Goal: Navigation & Orientation: Find specific page/section

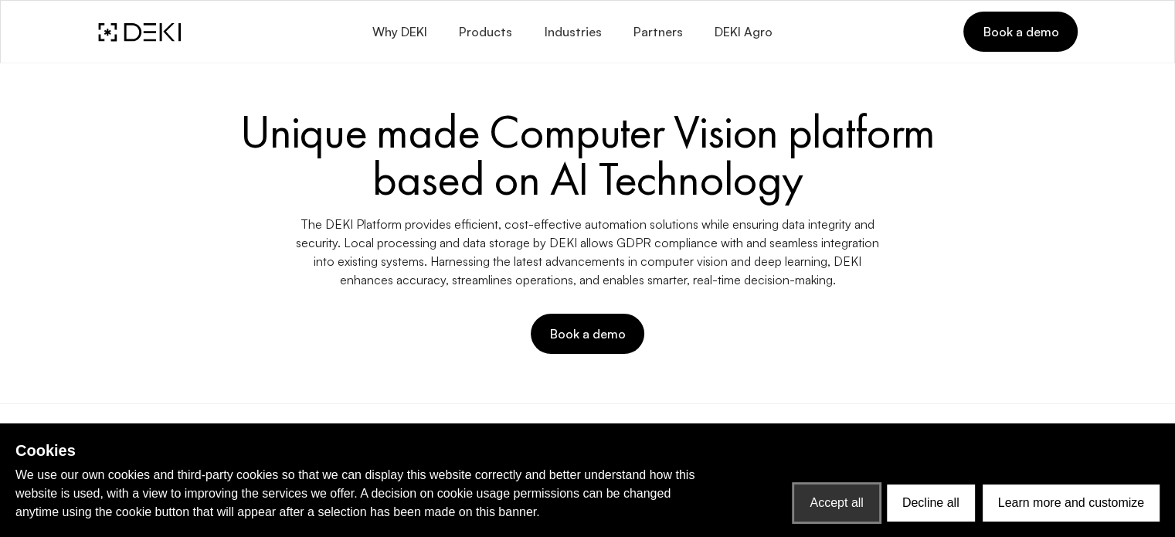
click at [832, 490] on button "Accept all" at bounding box center [836, 502] width 84 height 37
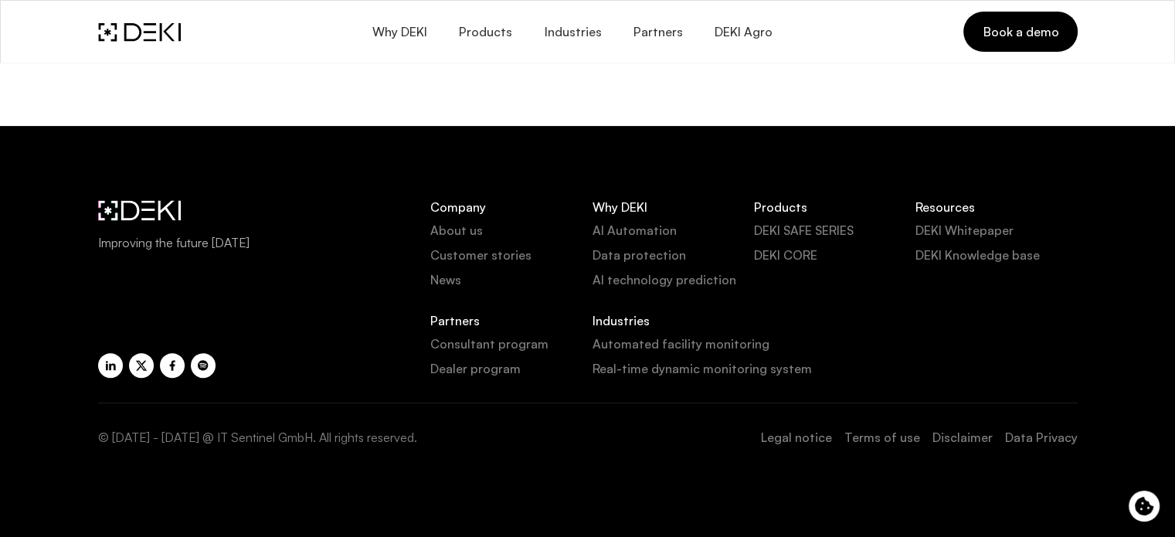
scroll to position [6388, 0]
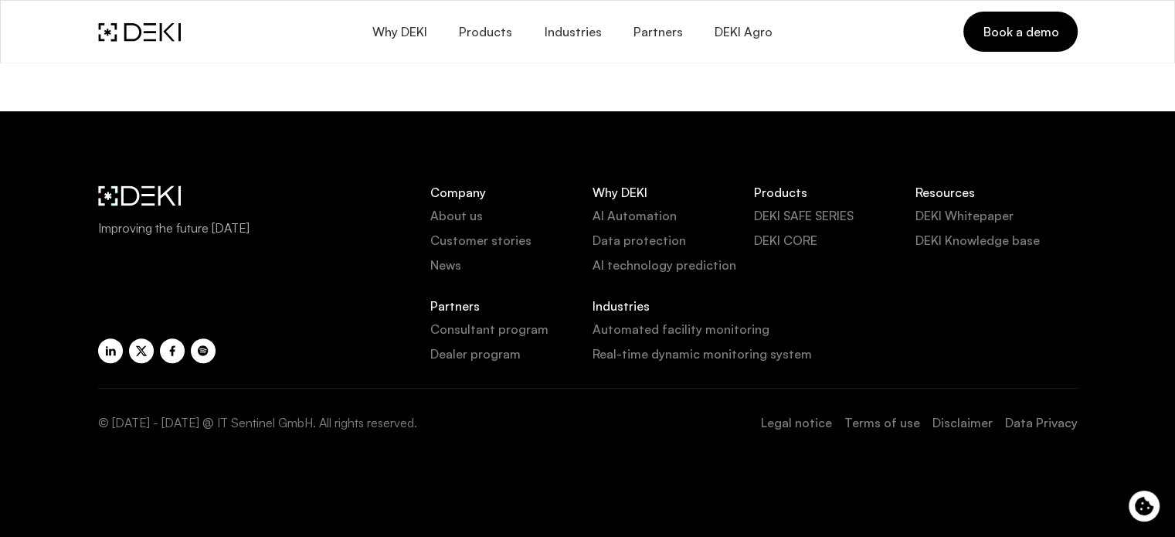
click at [800, 422] on link "Legal notice" at bounding box center [796, 422] width 71 height 19
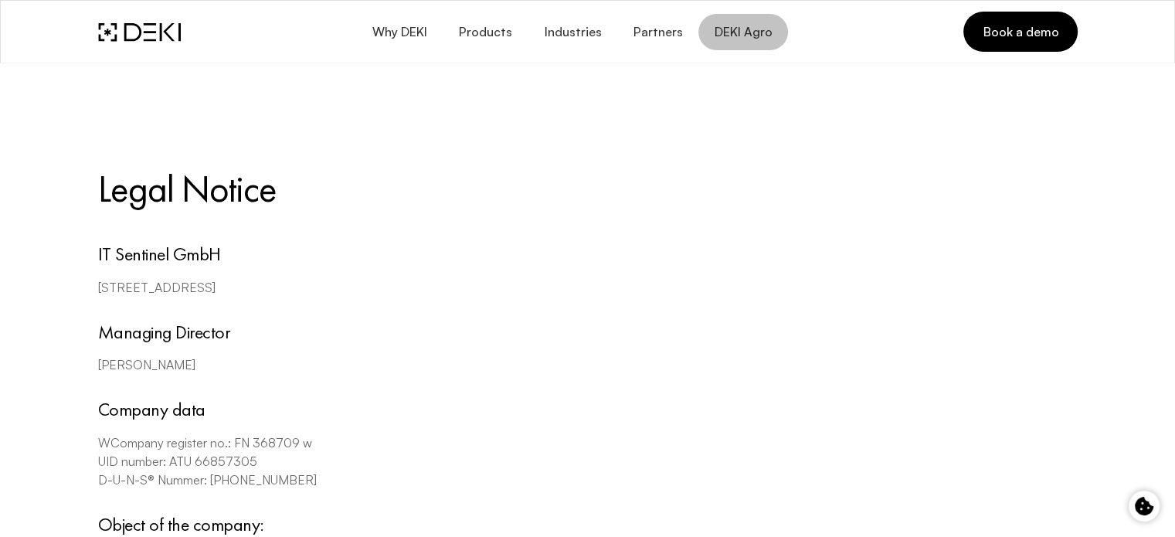
click at [726, 20] on link "DEKI Agro" at bounding box center [743, 32] width 90 height 36
